Goal: Transaction & Acquisition: Purchase product/service

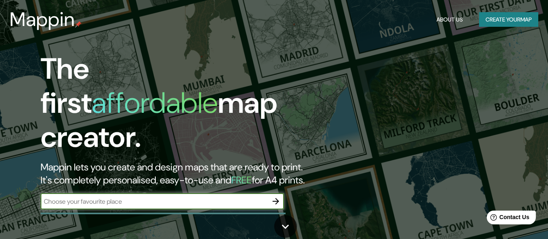
click at [105, 197] on input "text" at bounding box center [154, 201] width 227 height 9
type input "[GEOGRAPHIC_DATA]"
click at [273, 196] on icon "button" at bounding box center [276, 201] width 10 height 10
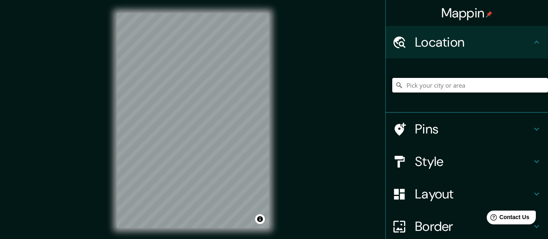
click at [429, 85] on input "Pick your city or area" at bounding box center [471, 85] width 156 height 15
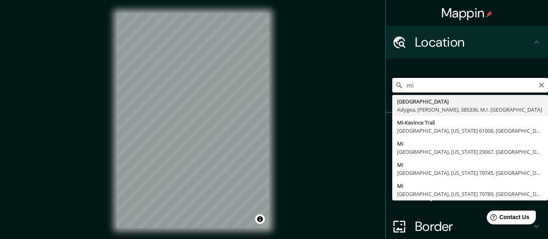
type input "m"
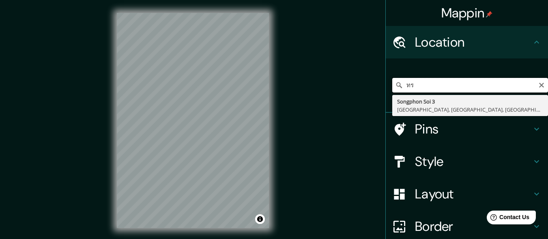
type input "ท"
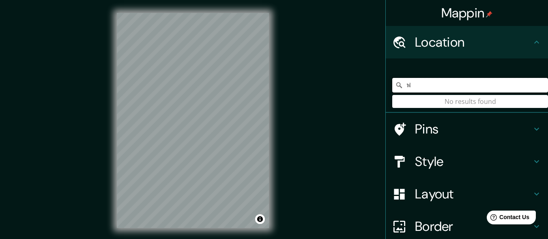
type input "ิ"
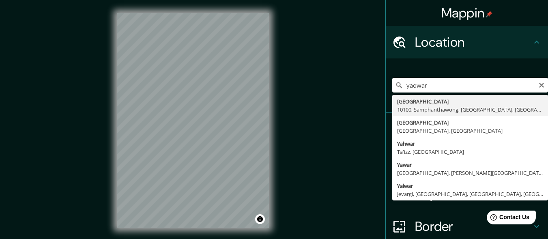
type input "[STREET_ADDRESS]"
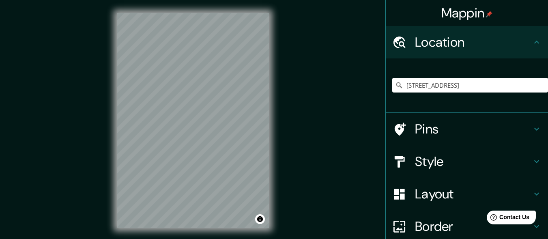
click at [302, 147] on div "Mappin Location [STREET_ADDRESS] Pins Style Layout Border Choose a border. Hint…" at bounding box center [274, 127] width 548 height 254
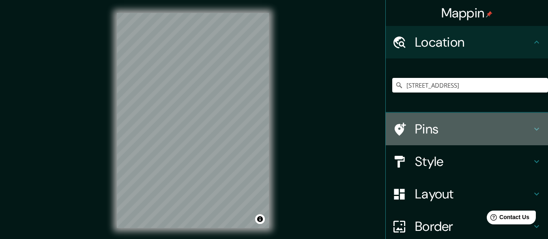
click at [513, 127] on h4 "Pins" at bounding box center [473, 129] width 117 height 16
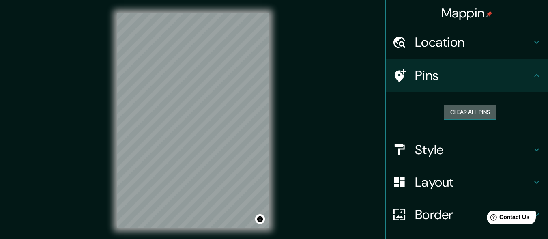
click at [485, 114] on button "Clear all pins" at bounding box center [470, 112] width 53 height 15
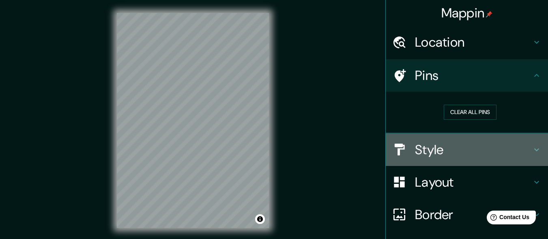
click at [454, 160] on div "Style" at bounding box center [467, 150] width 162 height 32
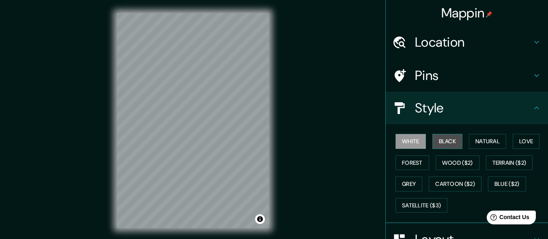
click at [447, 140] on button "Black" at bounding box center [448, 141] width 30 height 15
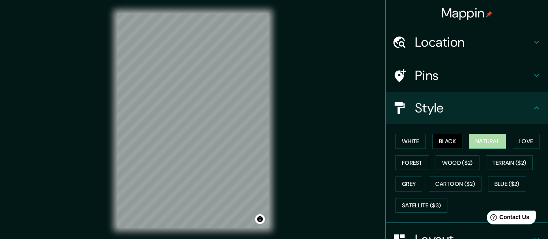
click at [480, 139] on button "Natural" at bounding box center [487, 141] width 37 height 15
click at [406, 183] on button "Grey" at bounding box center [409, 184] width 27 height 15
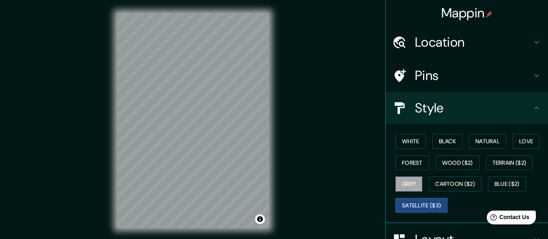
click at [422, 208] on button "Satellite ($3)" at bounding box center [422, 205] width 52 height 15
click at [403, 141] on button "White" at bounding box center [411, 141] width 30 height 15
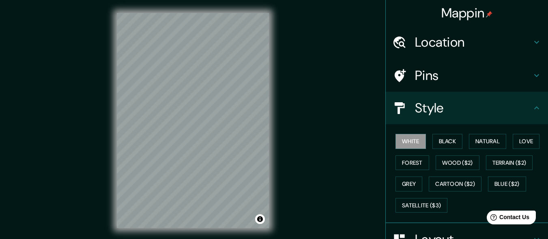
click at [312, 170] on div "Mappin Location [STREET_ADDRESS] Pins Style White Black Natural Love Forest Woo…" at bounding box center [274, 127] width 548 height 254
click at [409, 188] on button "Grey" at bounding box center [409, 184] width 27 height 15
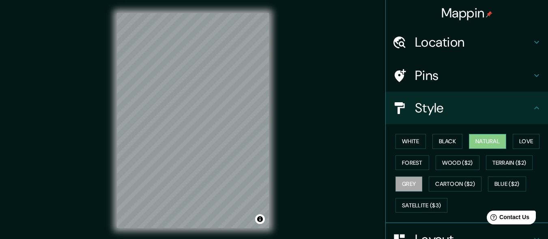
click at [483, 138] on button "Natural" at bounding box center [487, 141] width 37 height 15
click at [339, 171] on div "Mappin Location [STREET_ADDRESS] Pins Style White Black Natural Love Forest Woo…" at bounding box center [274, 127] width 548 height 254
click at [532, 144] on button "Love" at bounding box center [526, 141] width 27 height 15
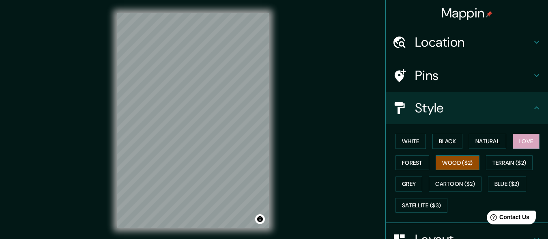
click at [447, 159] on button "Wood ($2)" at bounding box center [458, 162] width 44 height 15
click at [500, 163] on button "Terrain ($2)" at bounding box center [509, 162] width 47 height 15
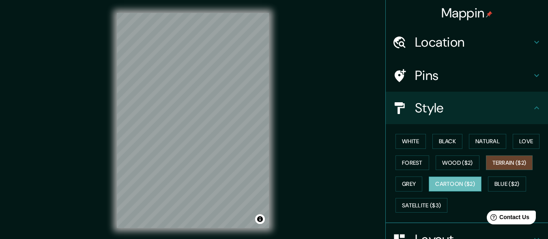
scroll to position [117, 0]
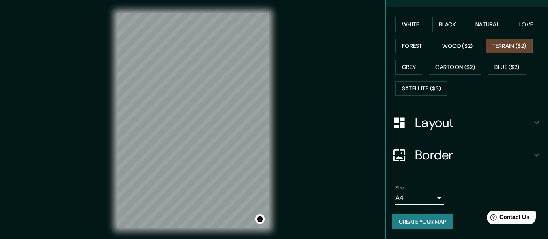
click at [440, 121] on h4 "Layout" at bounding box center [473, 122] width 117 height 16
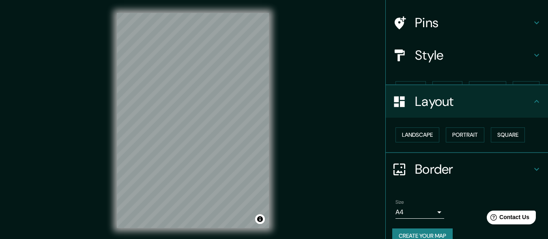
scroll to position [53, 0]
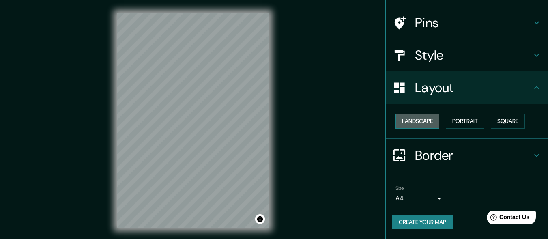
click at [427, 127] on button "Landscape" at bounding box center [418, 121] width 44 height 15
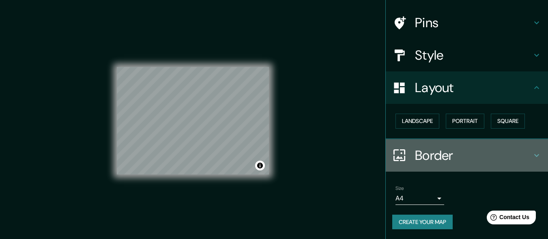
click at [443, 155] on h4 "Border" at bounding box center [473, 155] width 117 height 16
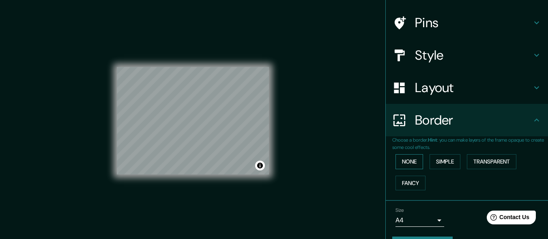
click at [406, 164] on button "None" at bounding box center [410, 161] width 28 height 15
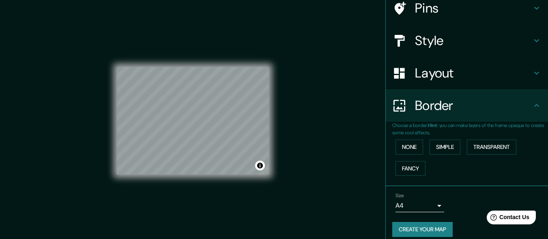
scroll to position [75, 0]
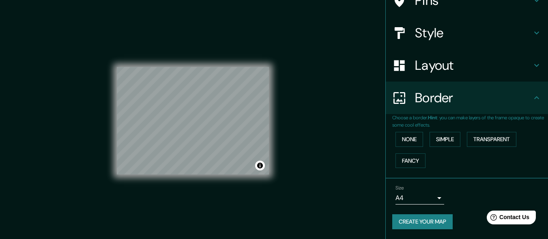
click at [433, 203] on body "Mappin Location [STREET_ADDRESS] Pins Style Layout Border Choose a border. Hint…" at bounding box center [274, 119] width 548 height 239
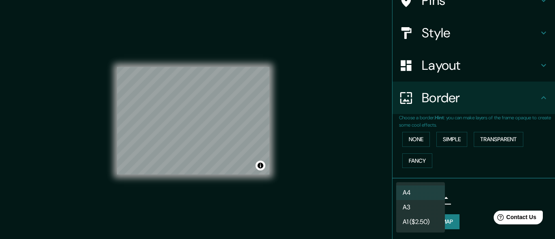
click at [423, 212] on li "A3" at bounding box center [420, 207] width 49 height 15
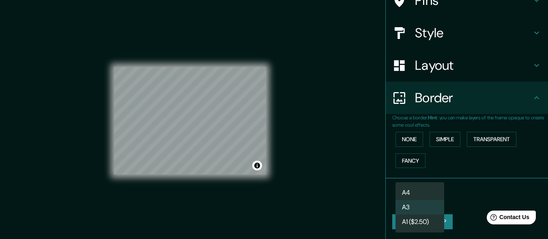
click at [432, 199] on body "Mappin Location [STREET_ADDRESS] Pins Style Layout Border Choose a border. Hint…" at bounding box center [274, 119] width 548 height 239
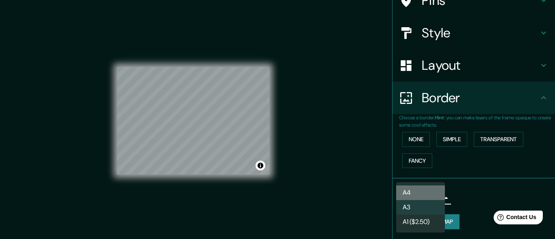
click at [432, 196] on li "A4" at bounding box center [420, 193] width 49 height 15
type input "single"
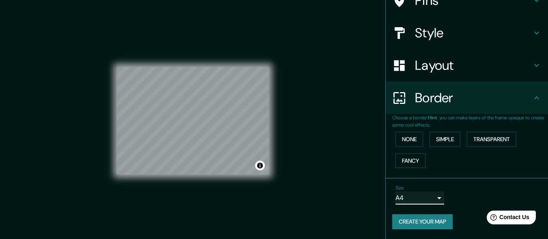
scroll to position [0, 0]
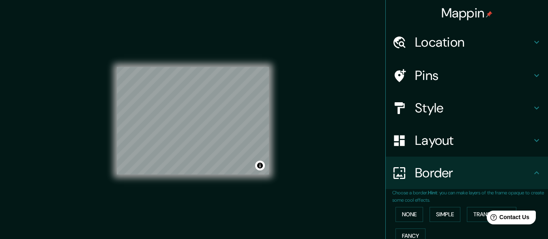
click at [430, 47] on h4 "Location" at bounding box center [473, 42] width 117 height 16
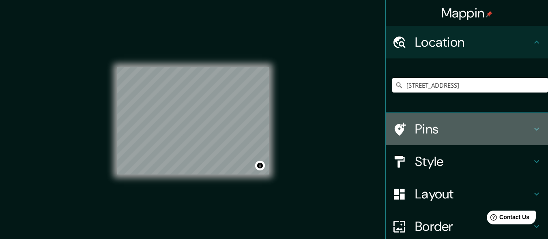
click at [440, 133] on h4 "Pins" at bounding box center [473, 129] width 117 height 16
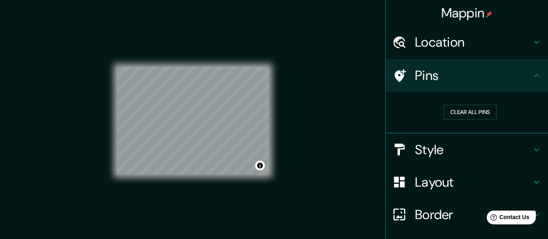
click at [444, 143] on h4 "Style" at bounding box center [473, 150] width 117 height 16
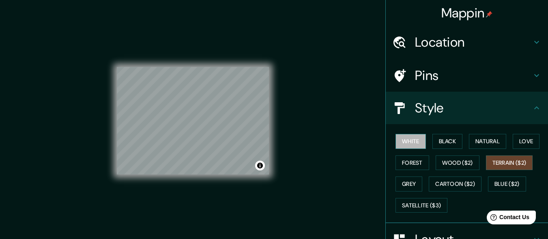
click at [398, 147] on button "White" at bounding box center [411, 141] width 30 height 15
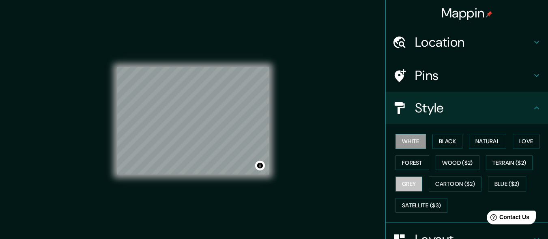
click at [408, 190] on button "Grey" at bounding box center [409, 184] width 27 height 15
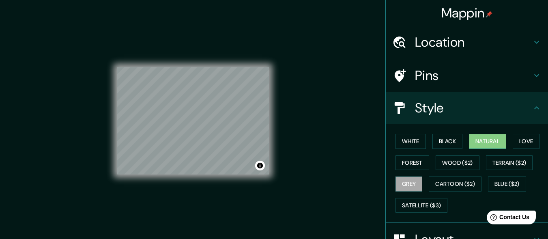
click at [496, 142] on button "Natural" at bounding box center [487, 141] width 37 height 15
